Goal: Information Seeking & Learning: Learn about a topic

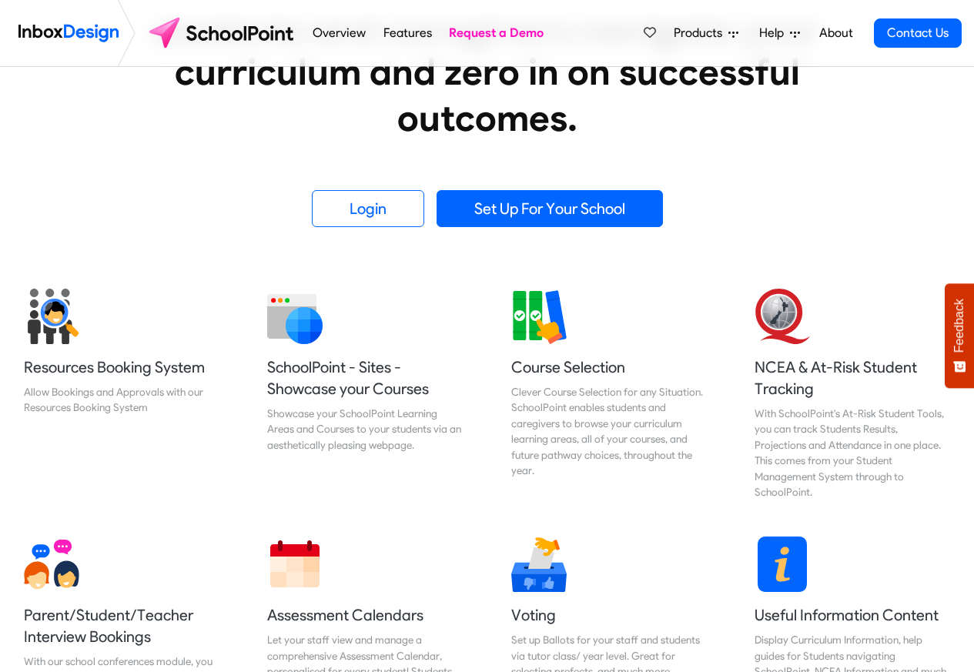
scroll to position [554, 0]
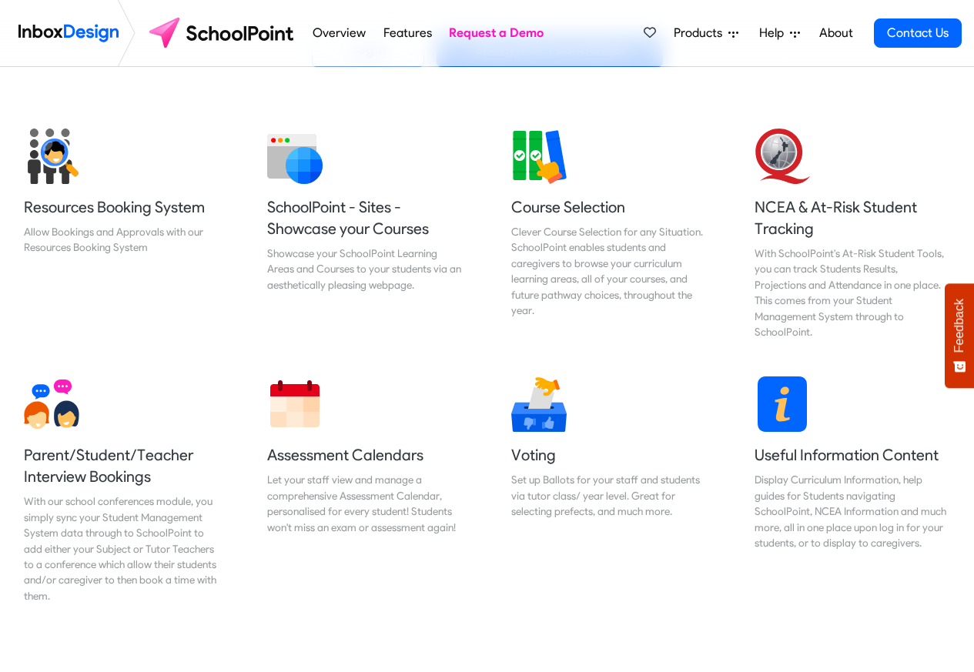
click at [695, 33] on span "Products" at bounding box center [701, 33] width 55 height 18
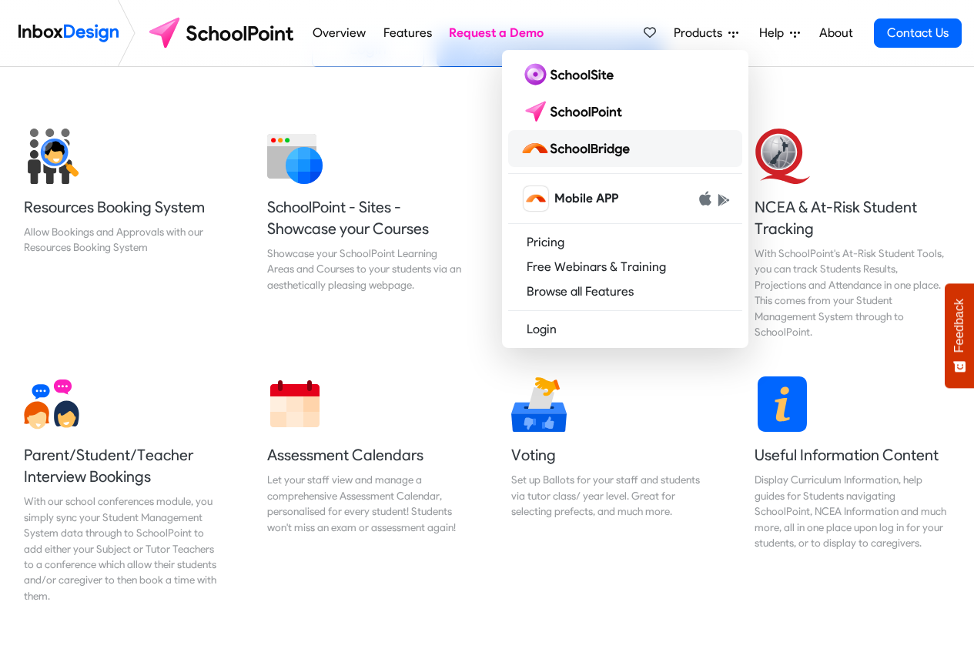
click at [601, 150] on img at bounding box center [579, 148] width 116 height 25
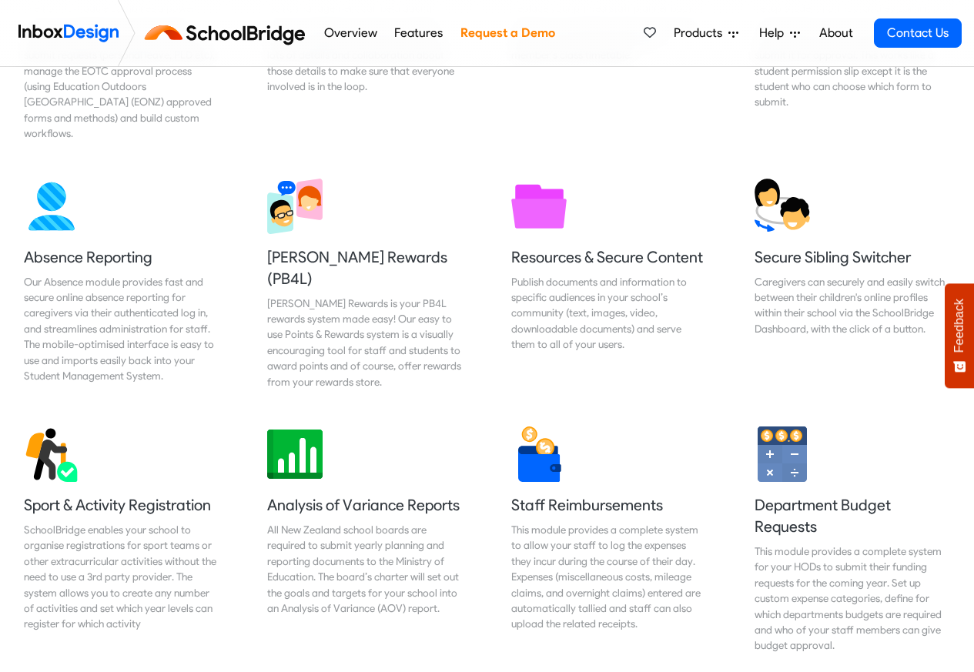
scroll to position [647, 0]
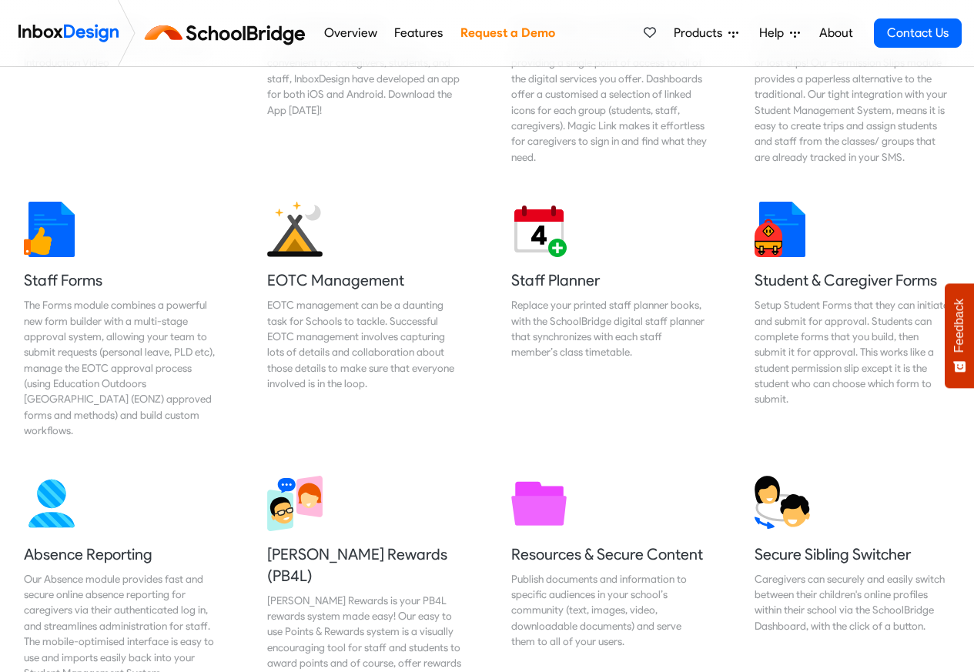
click at [400, 33] on link "Features" at bounding box center [418, 33] width 57 height 31
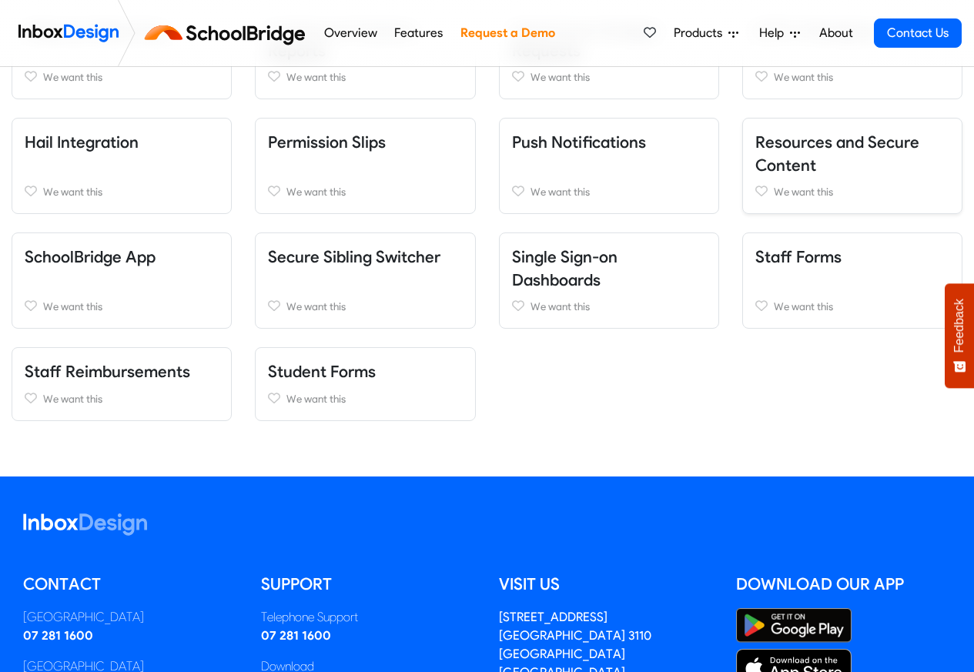
scroll to position [554, 0]
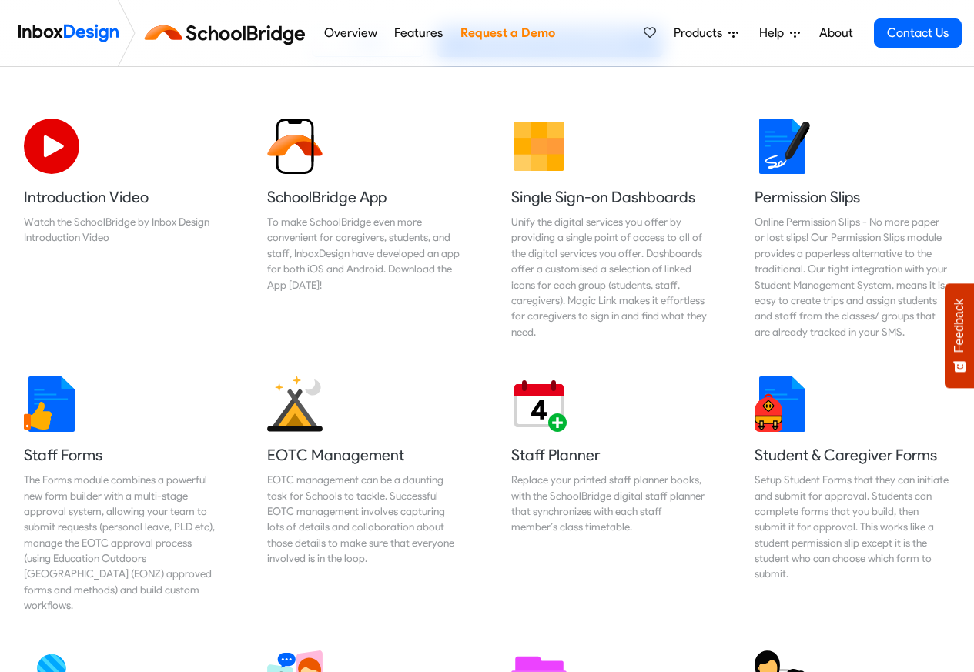
scroll to position [370, 0]
